Goal: Transaction & Acquisition: Purchase product/service

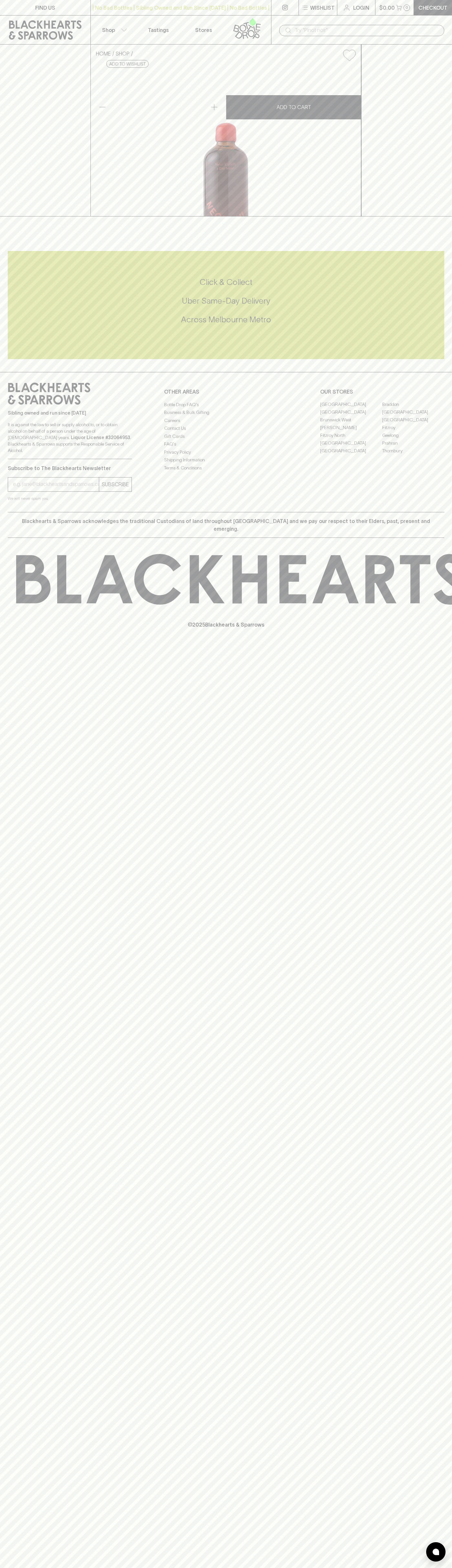
click at [331, 24] on div "​" at bounding box center [361, 30] width 165 height 12
click at [431, 645] on div "© 2025 Blackhearts & Sparrows" at bounding box center [226, 591] width 452 height 107
click at [370, 1567] on html "FIND US | No Bad Bottles | Sibling Owned and Run Since 2006 | No Bad Bottles | …" at bounding box center [226, 784] width 452 height 1568
click at [6, 897] on div "FIND US | No Bad Bottles | Sibling Owned and Run Since 2006 | No Bad Bottles | …" at bounding box center [226, 784] width 452 height 1568
